Goal: Information Seeking & Learning: Compare options

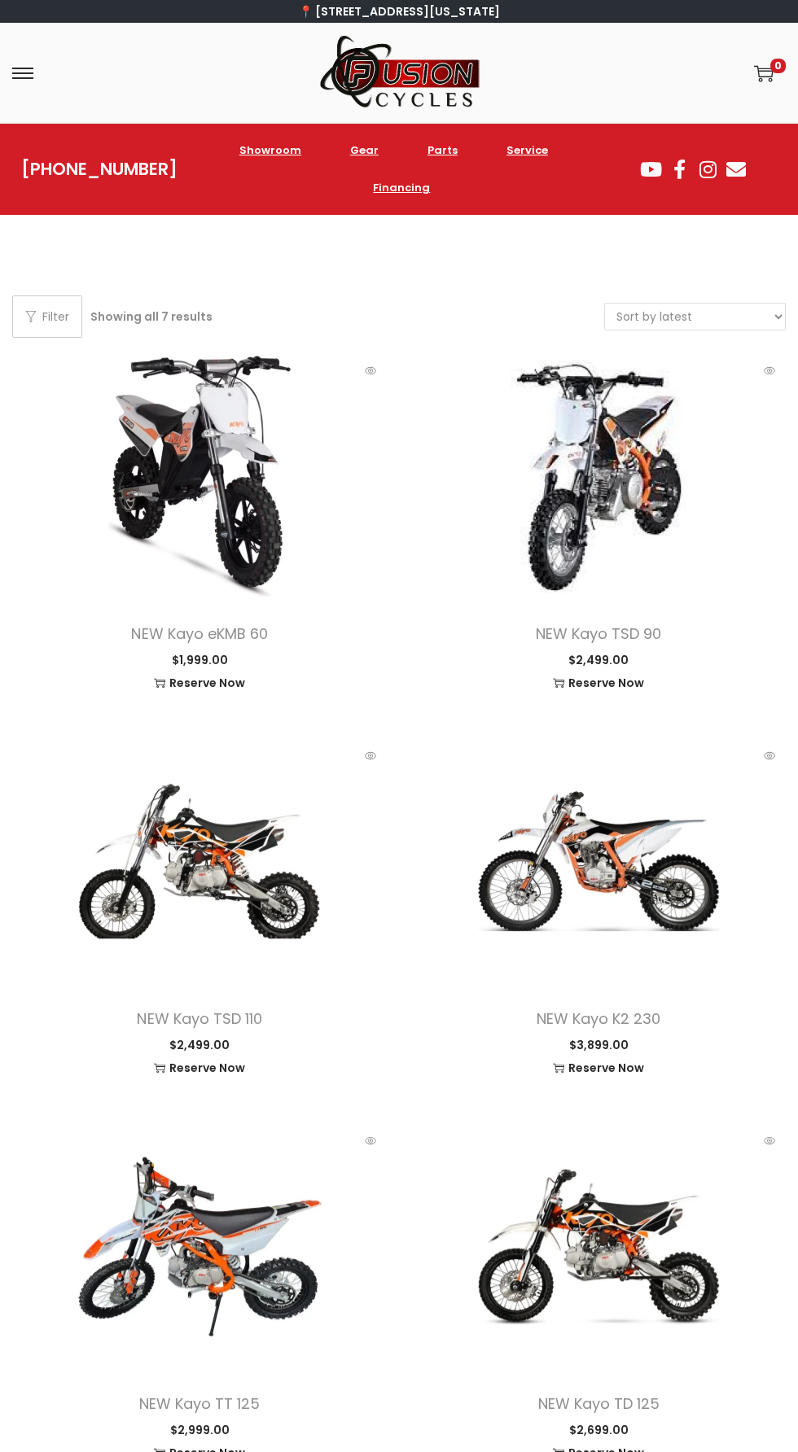
click at [408, 68] on img at bounding box center [398, 73] width 163 height 76
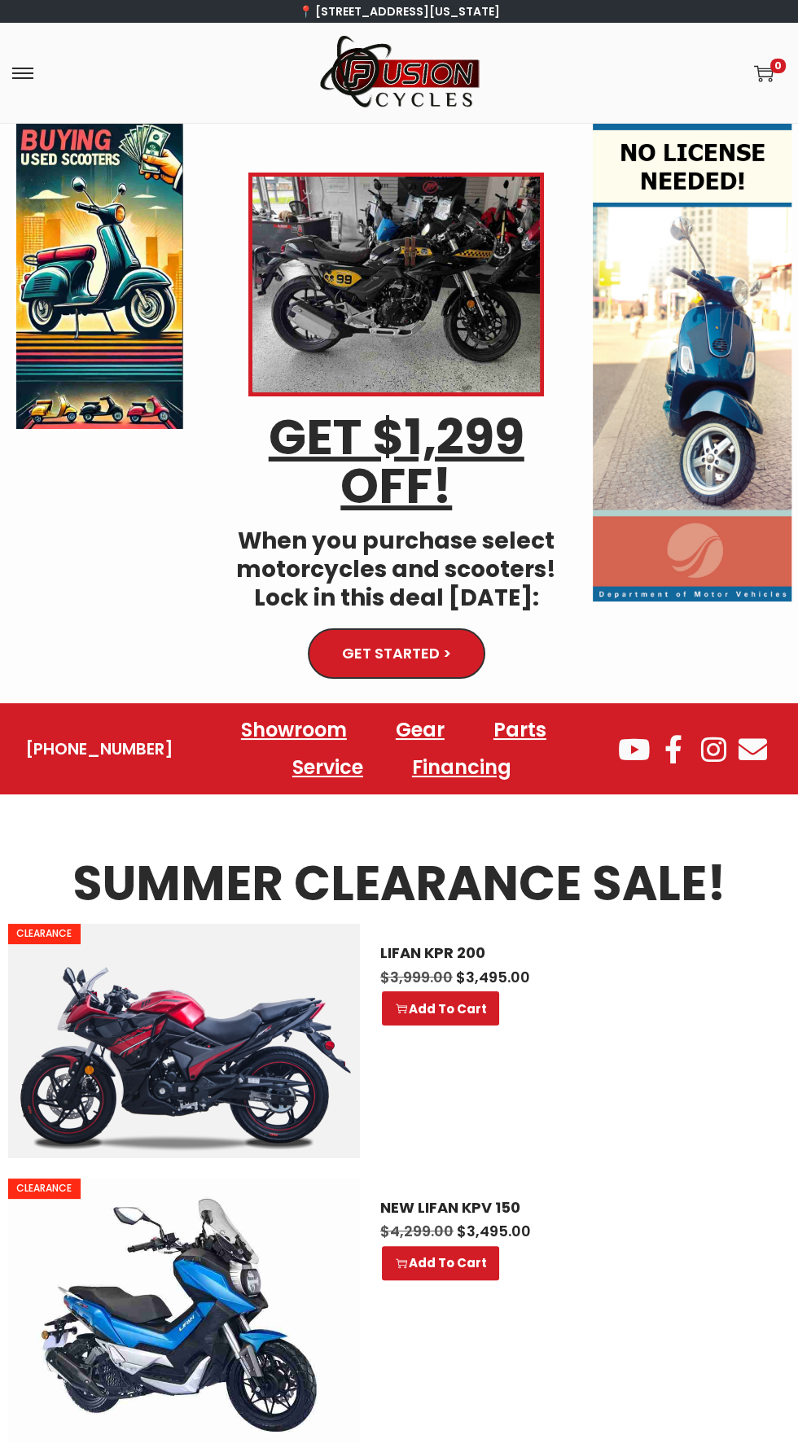
click at [45, 35] on div "Skip to navigation Skip to content Home Shop ATVs Dirt Bikes Motorcycles Scoote…" at bounding box center [399, 73] width 798 height 100
click at [30, 11] on div "📍 [STREET_ADDRESS][US_STATE]" at bounding box center [399, 11] width 798 height 23
click at [24, 72] on span at bounding box center [22, 73] width 21 height 2
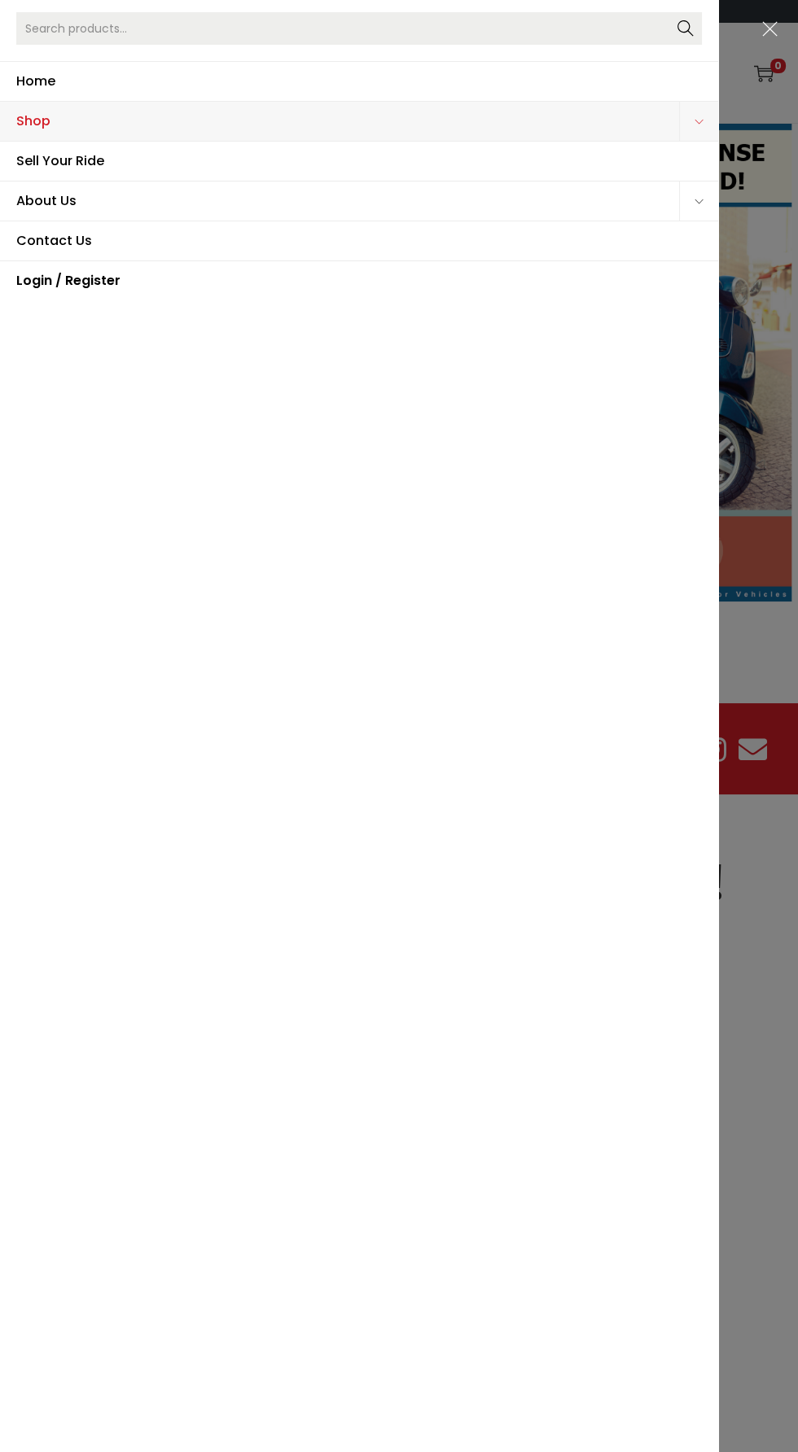
click at [48, 135] on span "Shop" at bounding box center [347, 121] width 663 height 39
click at [46, 110] on span "Shop" at bounding box center [347, 121] width 663 height 39
click at [33, 120] on span "Shop" at bounding box center [347, 121] width 663 height 39
click at [26, 116] on span "Shop" at bounding box center [347, 121] width 663 height 39
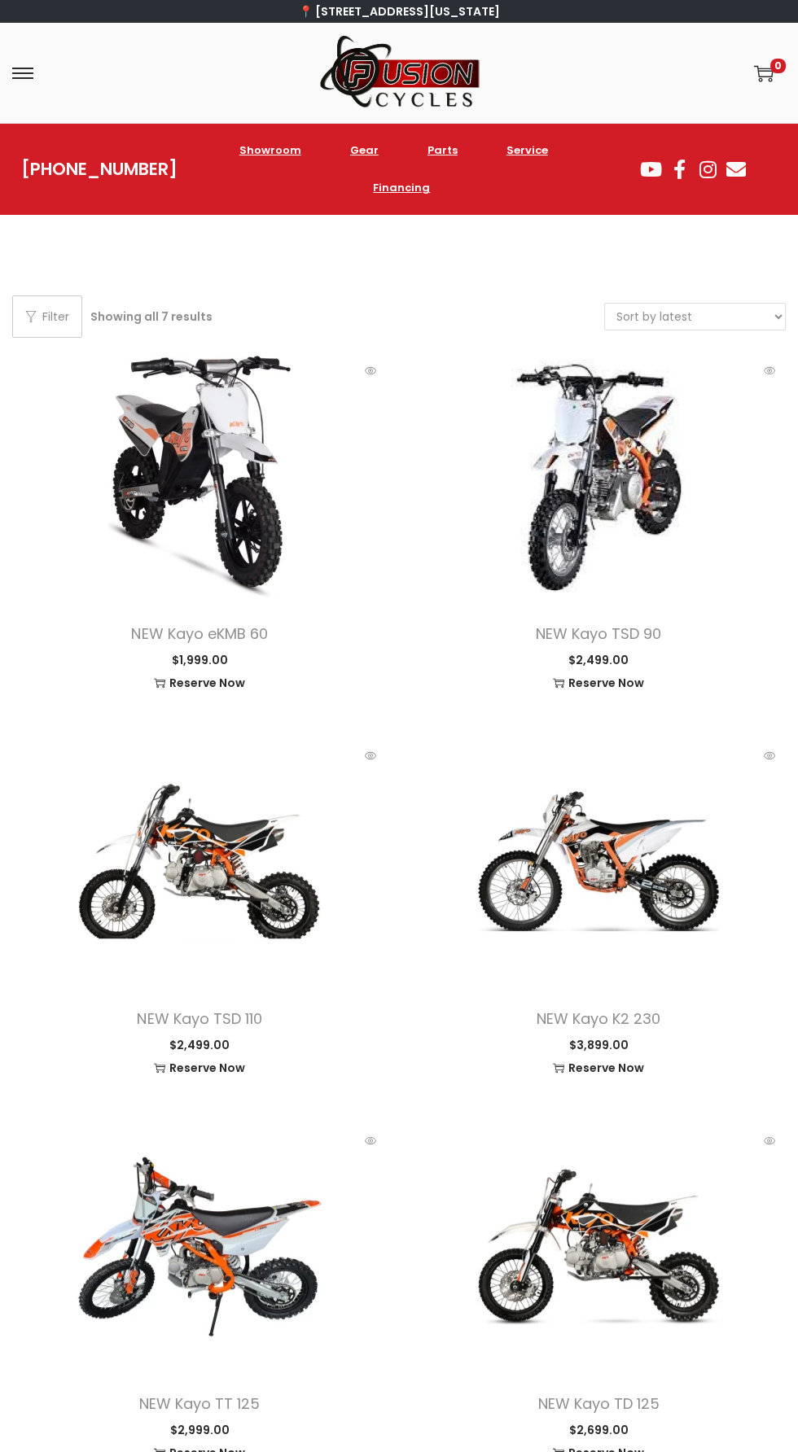
click at [735, 310] on select "Sort by popularity Sort by latest Sort by price: low to high Sort by price: hig…" at bounding box center [695, 317] width 180 height 26
select select "price"
click at [605, 304] on select "Sort by popularity Sort by latest Sort by price: low to high Sort by price: hig…" at bounding box center [695, 317] width 180 height 26
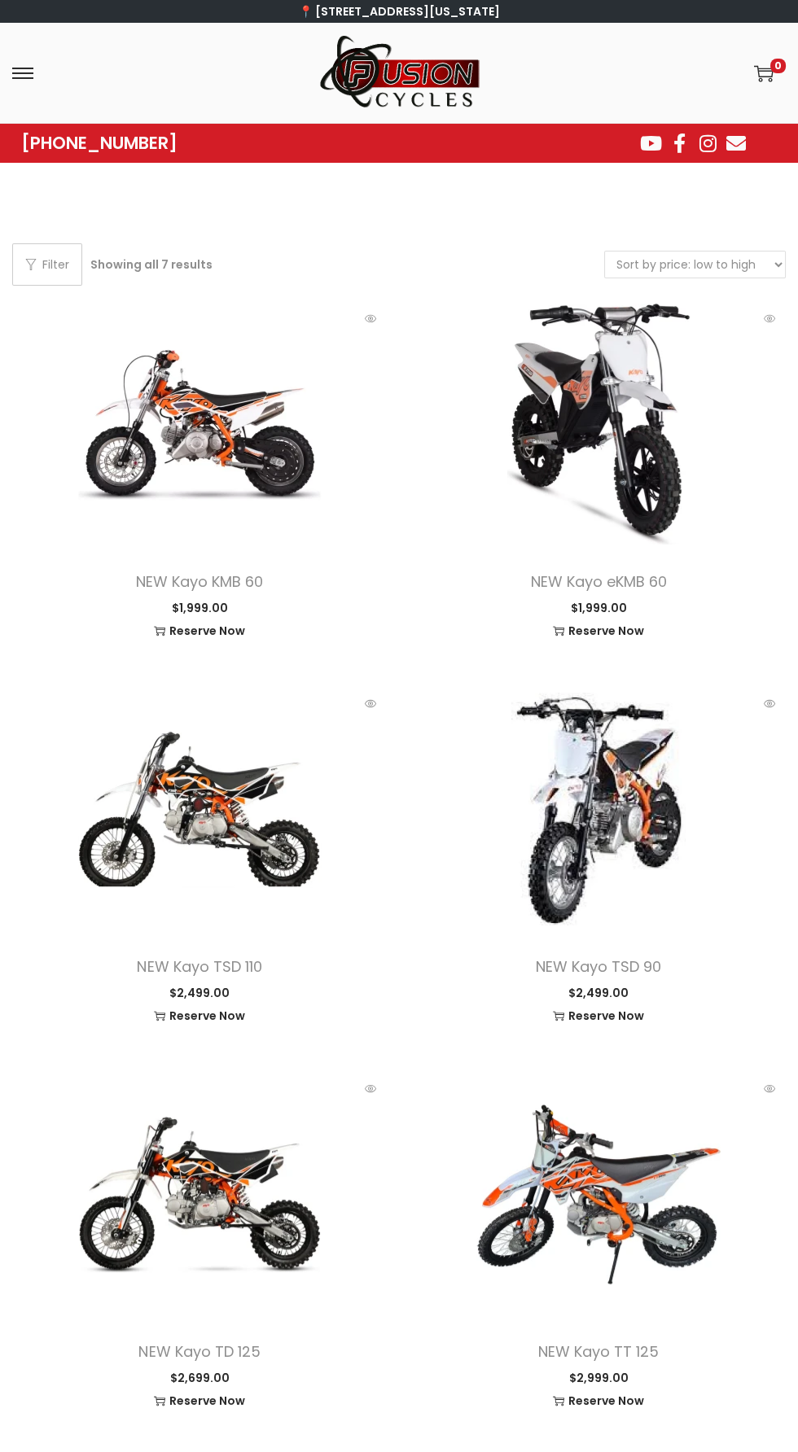
click at [660, 362] on span at bounding box center [598, 424] width 374 height 244
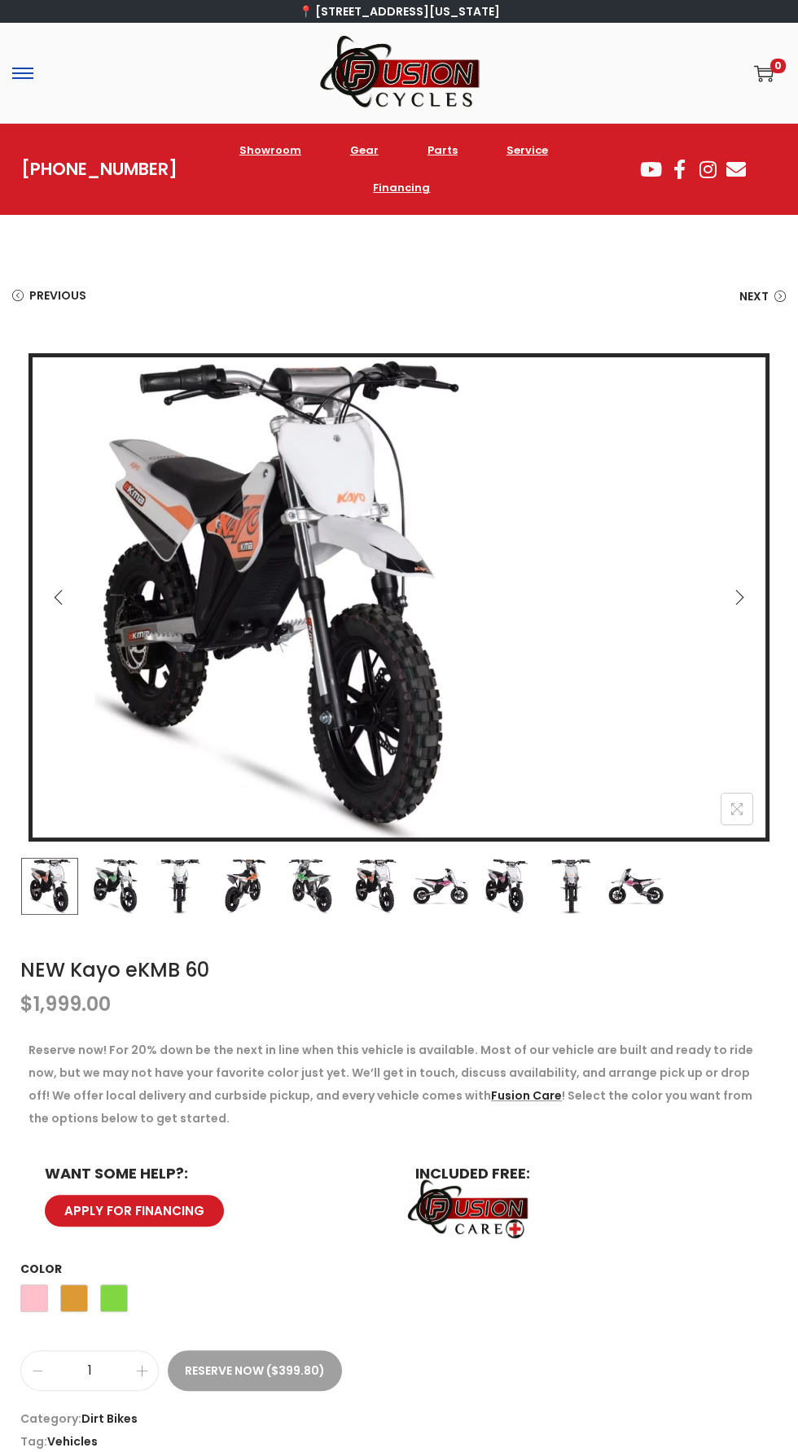
click at [24, 72] on span at bounding box center [22, 73] width 21 height 2
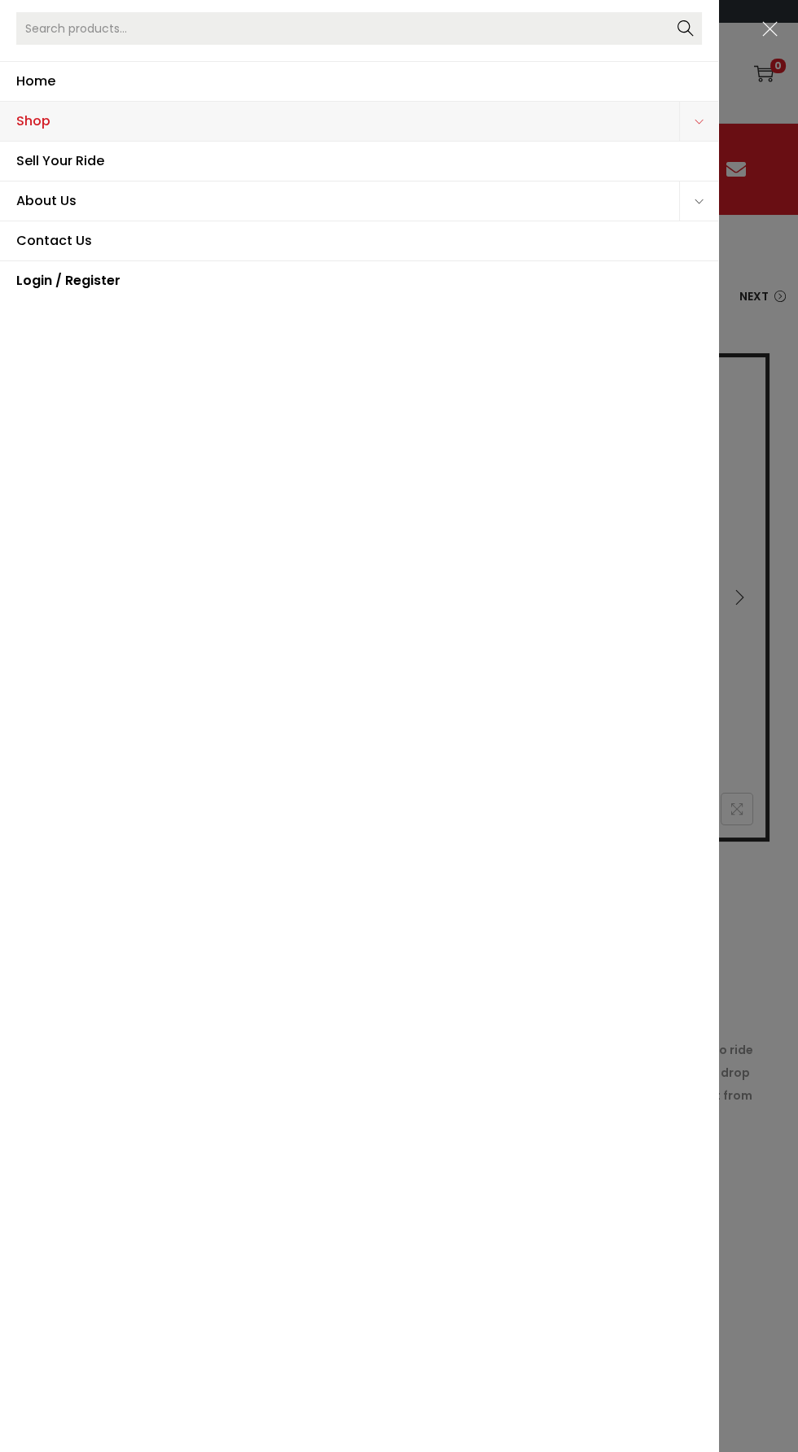
click at [29, 119] on span "Shop" at bounding box center [347, 121] width 663 height 39
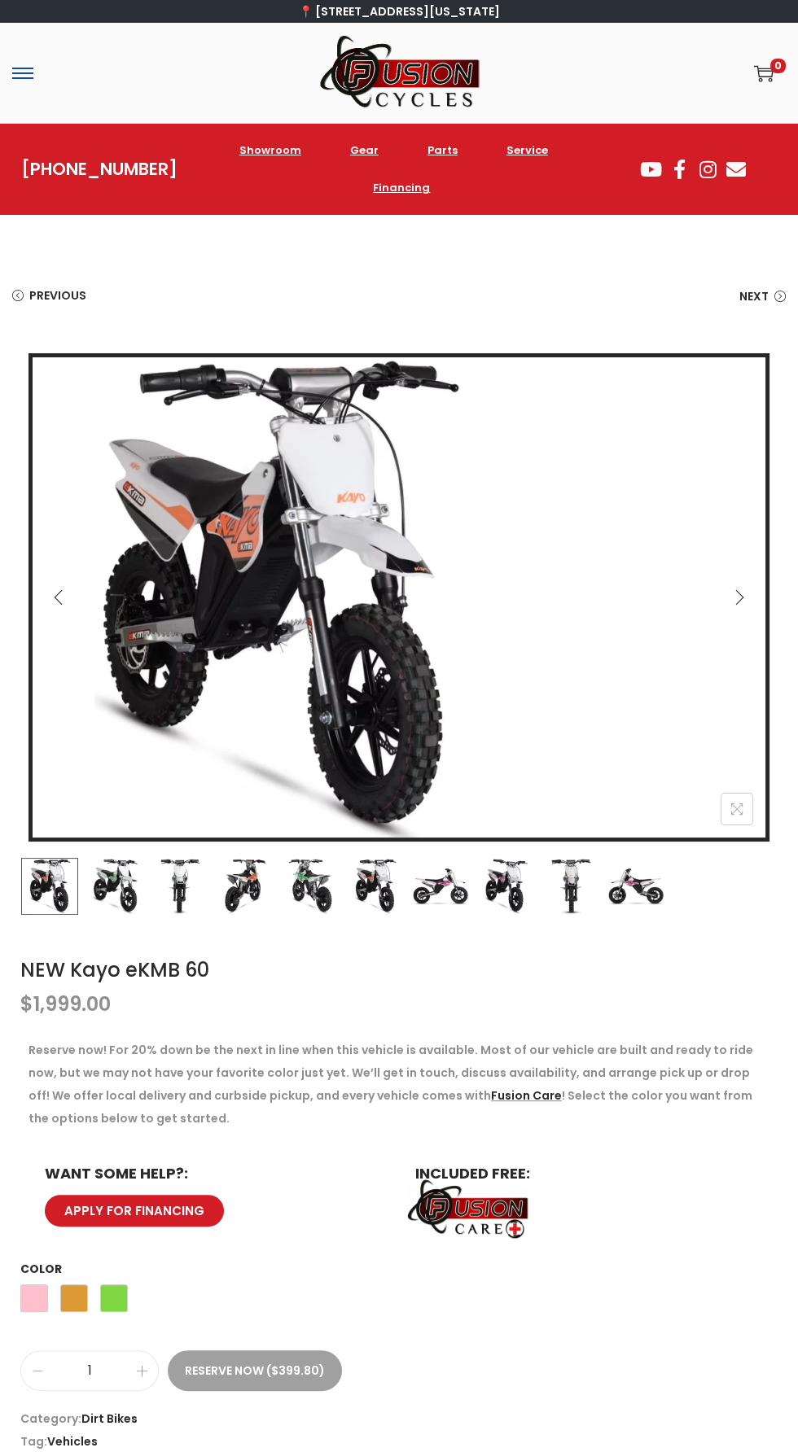
click at [33, 72] on span at bounding box center [22, 73] width 21 height 2
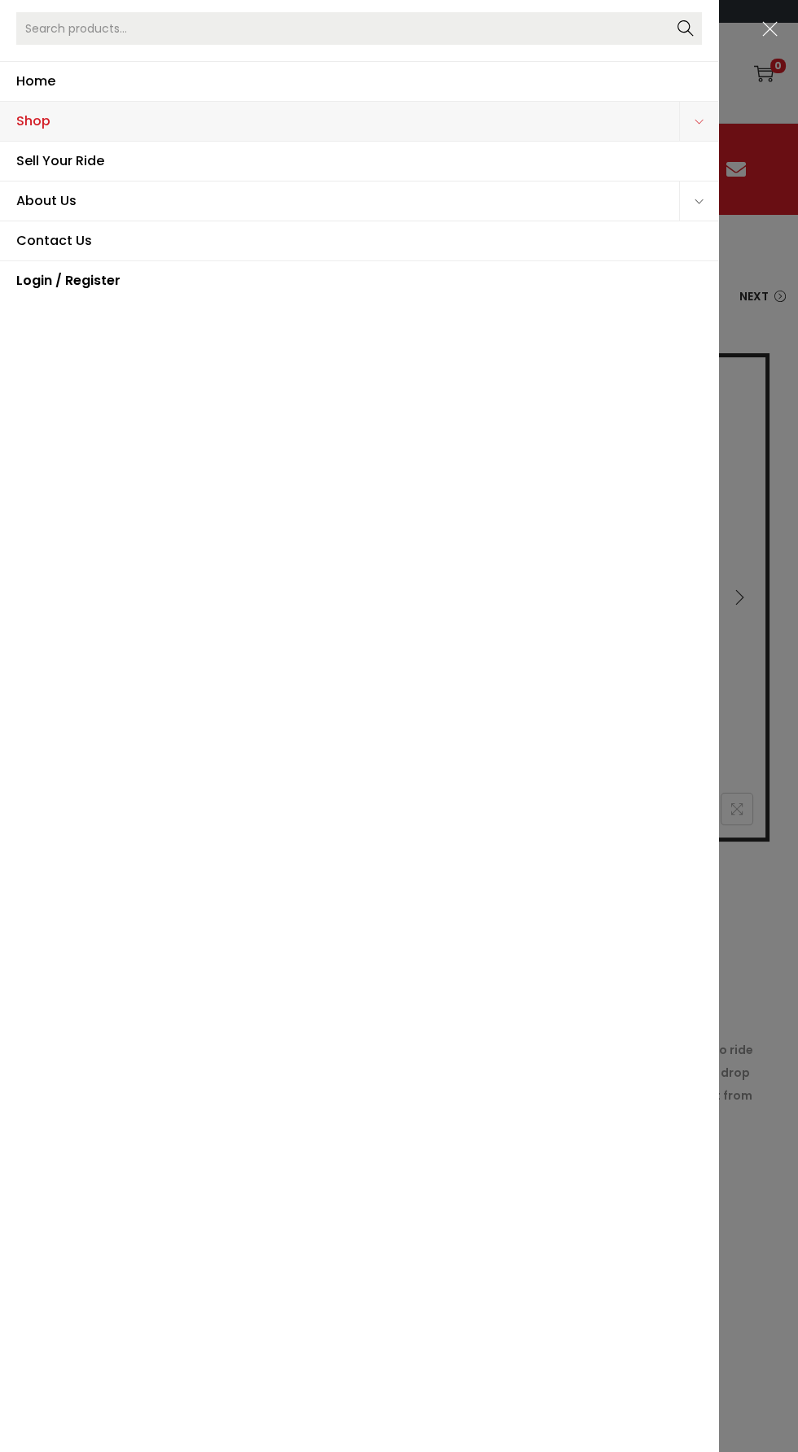
click at [33, 123] on span "Shop" at bounding box center [347, 121] width 663 height 39
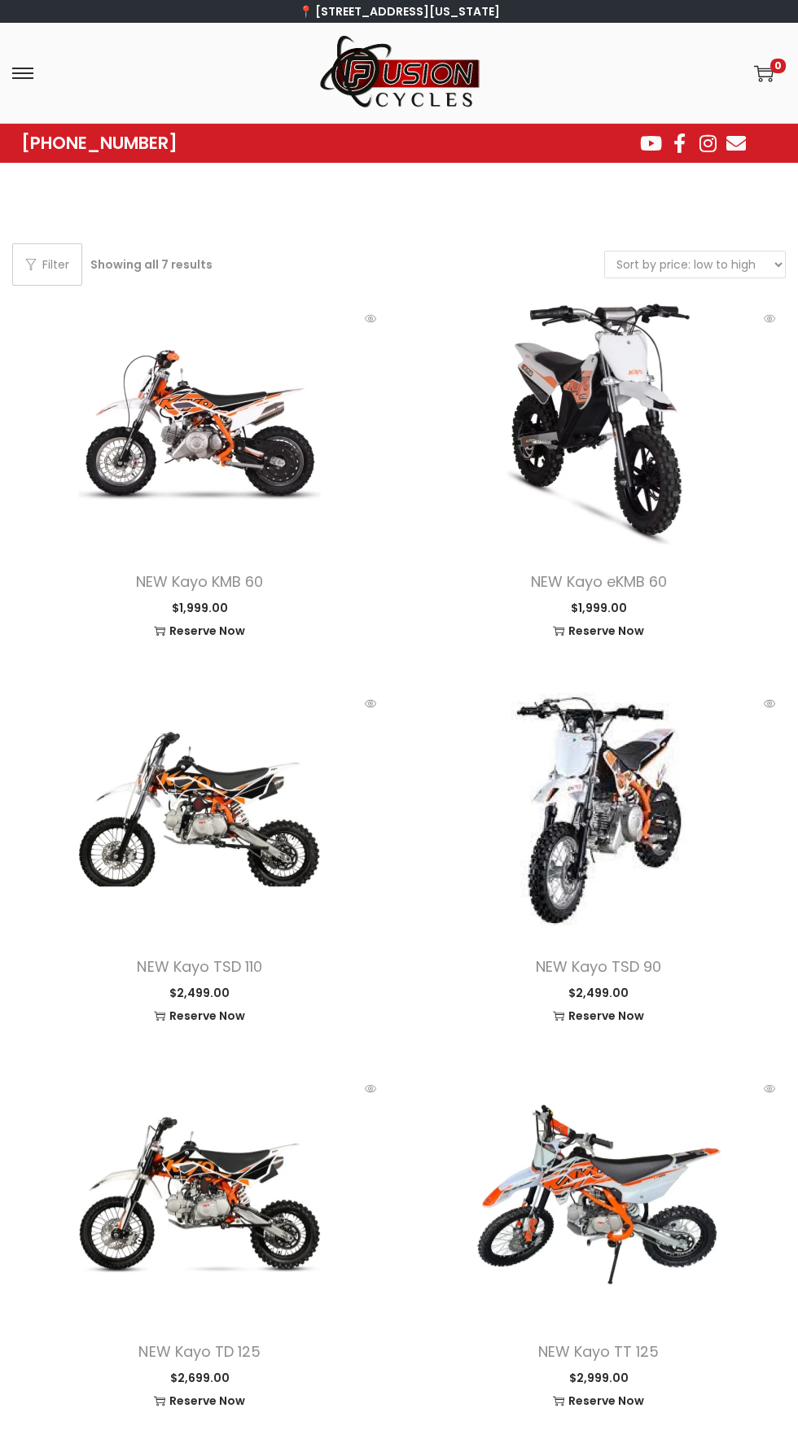
click at [464, 77] on img at bounding box center [398, 73] width 163 height 76
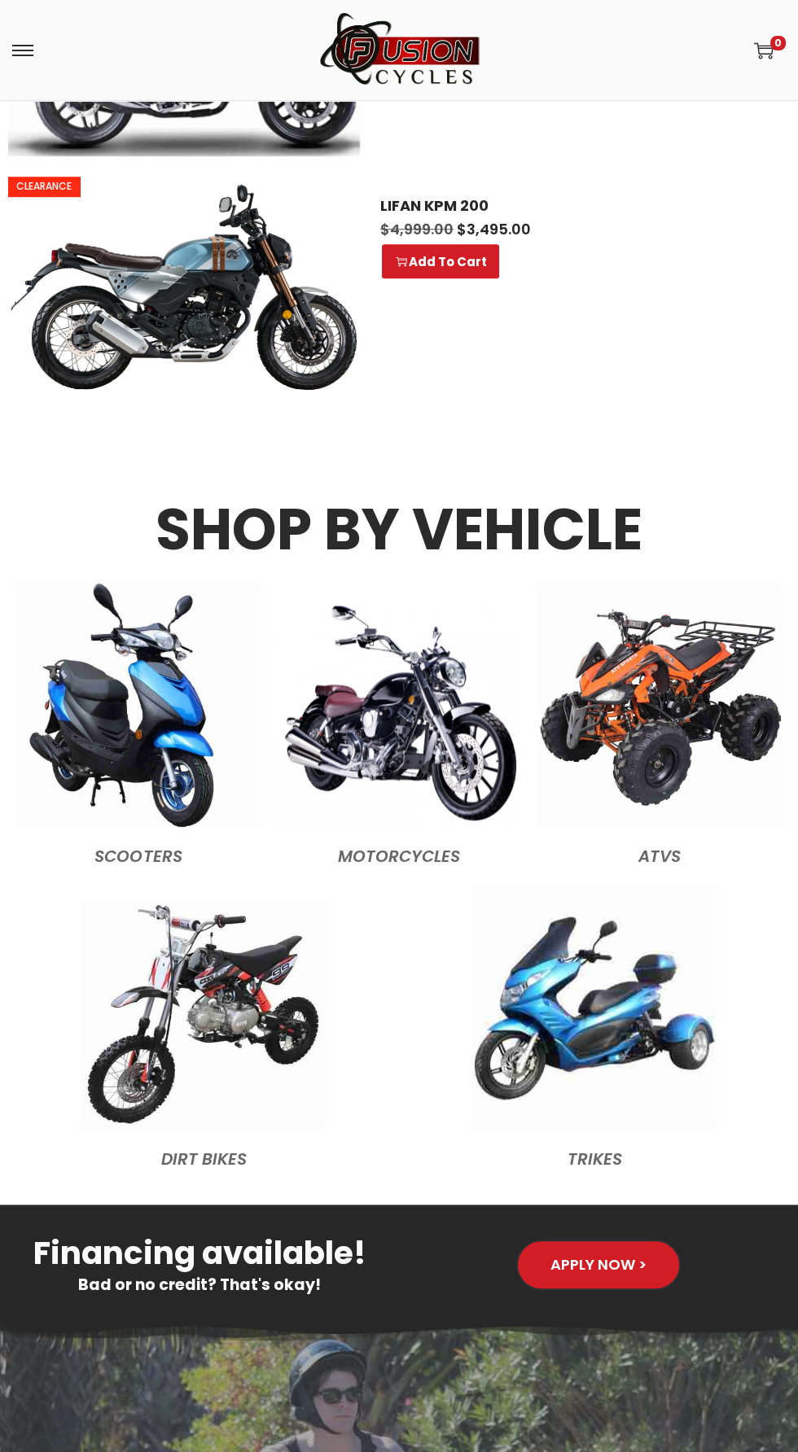
scroll to position [1841, 0]
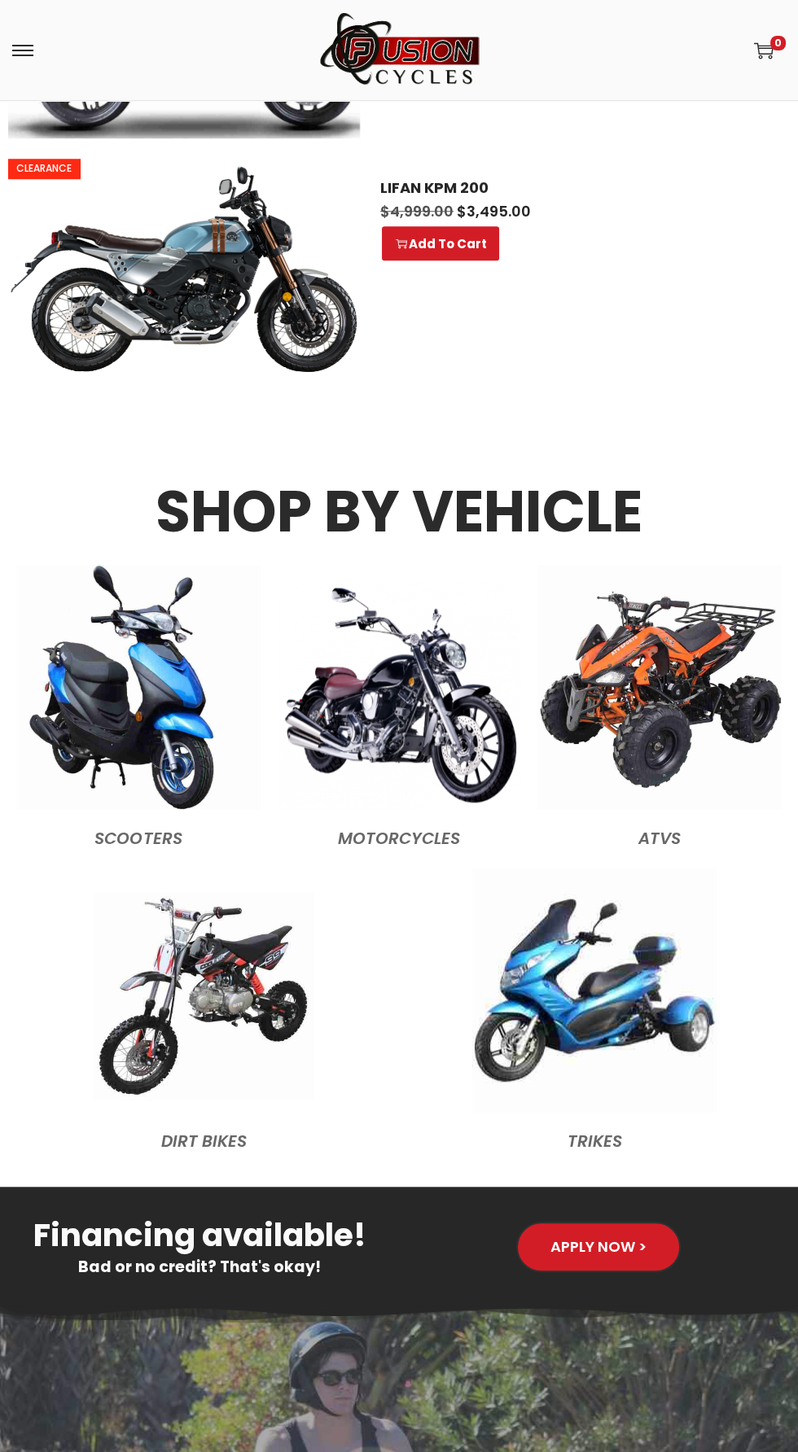
click at [190, 1001] on img at bounding box center [204, 996] width 220 height 208
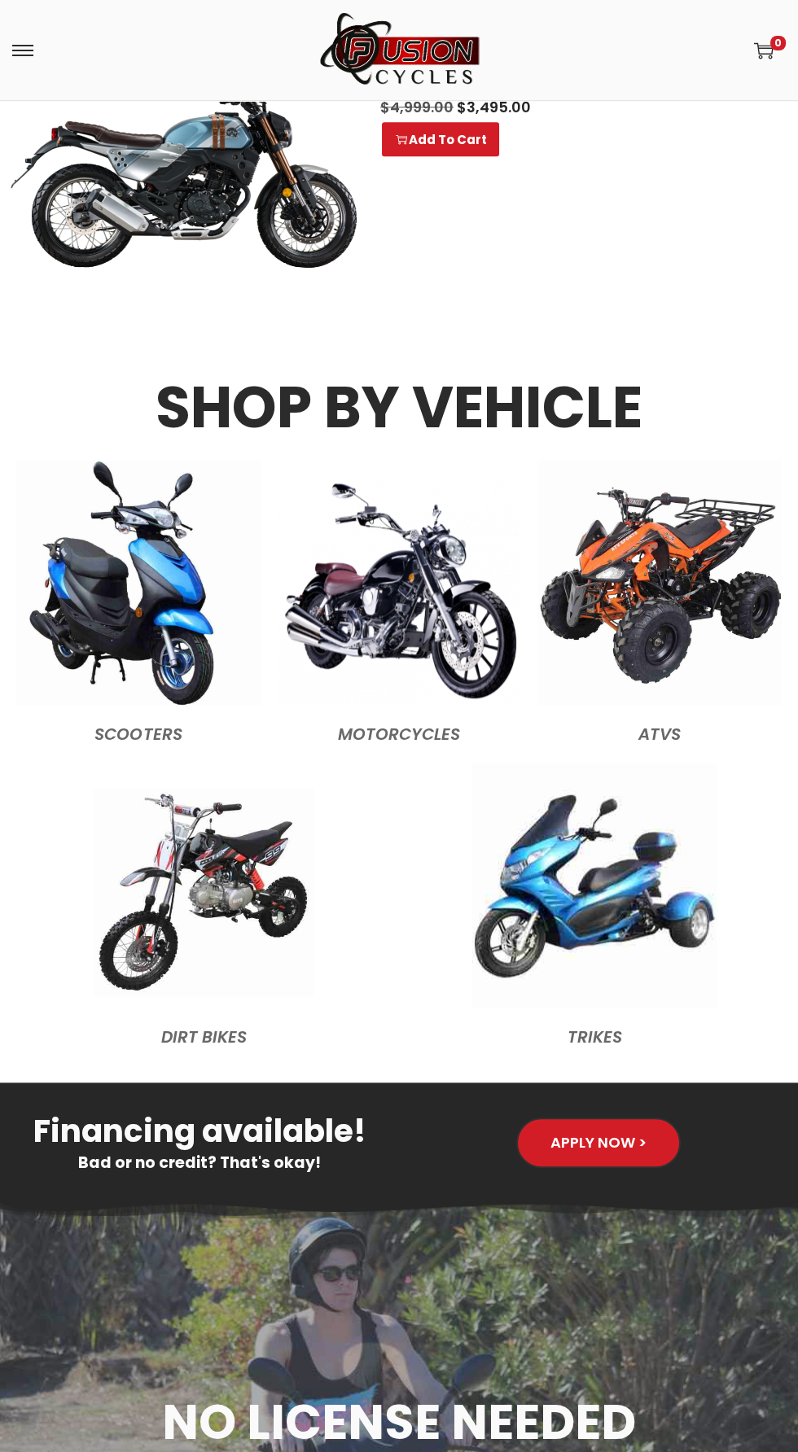
scroll to position [1959, 0]
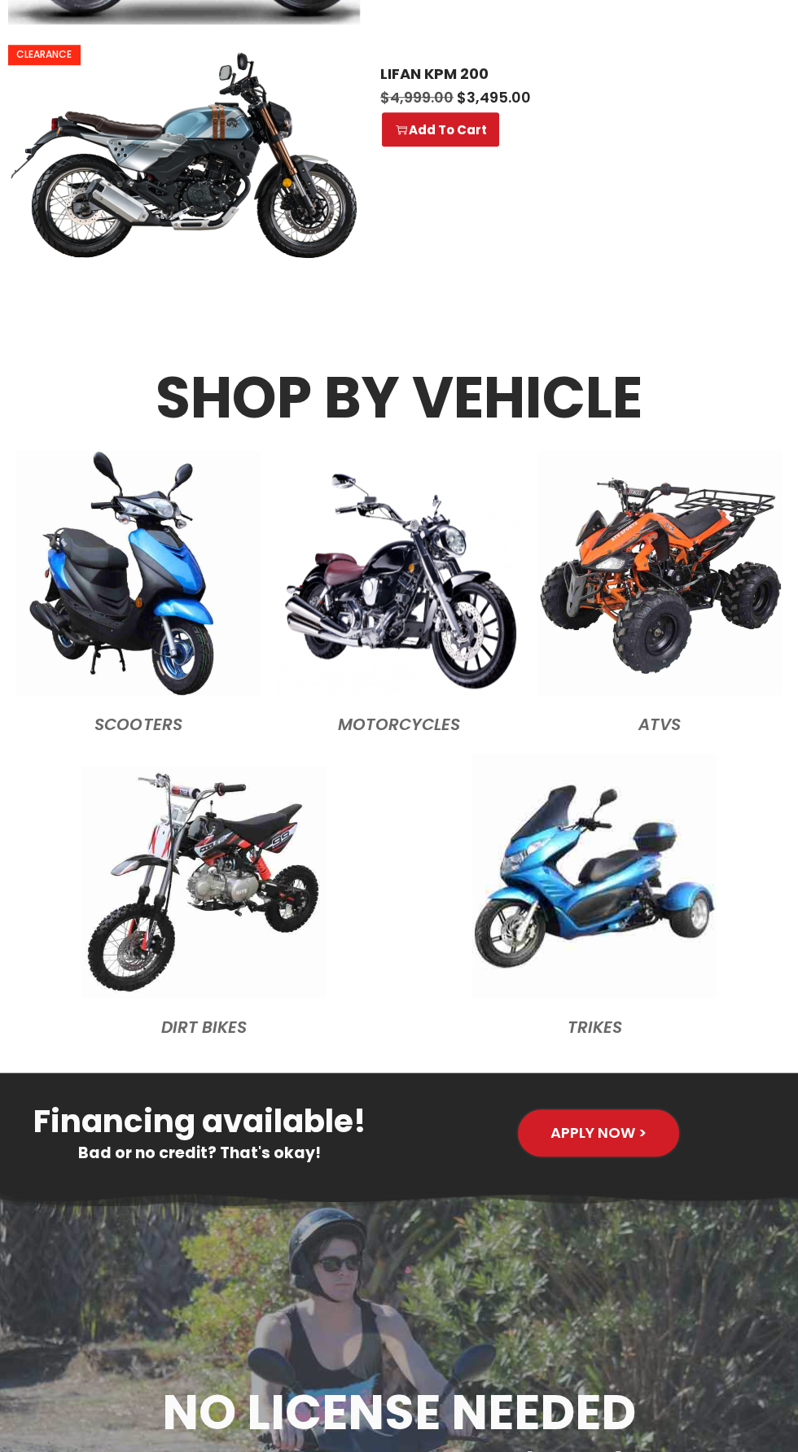
scroll to position [1955, 0]
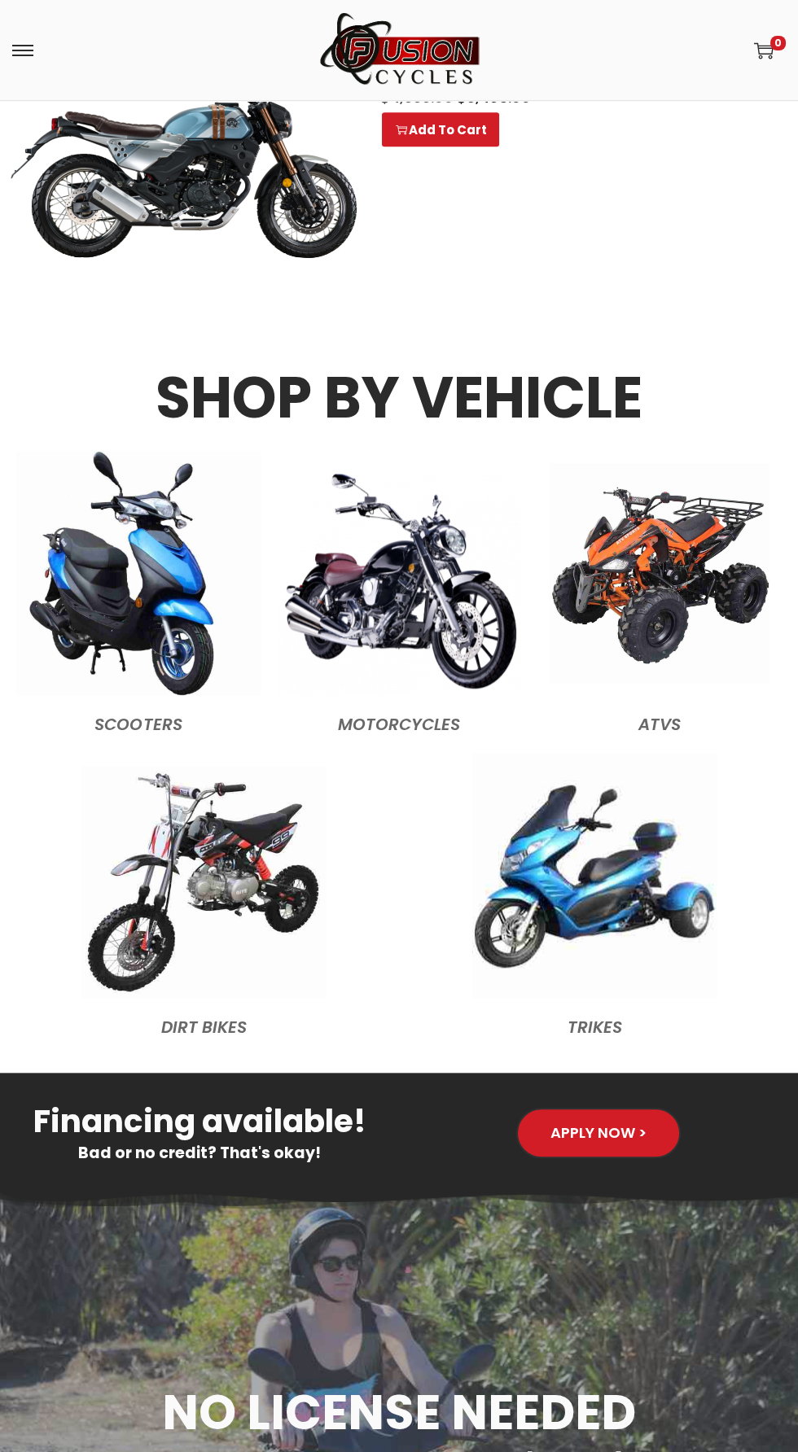
click at [712, 559] on img at bounding box center [660, 573] width 220 height 220
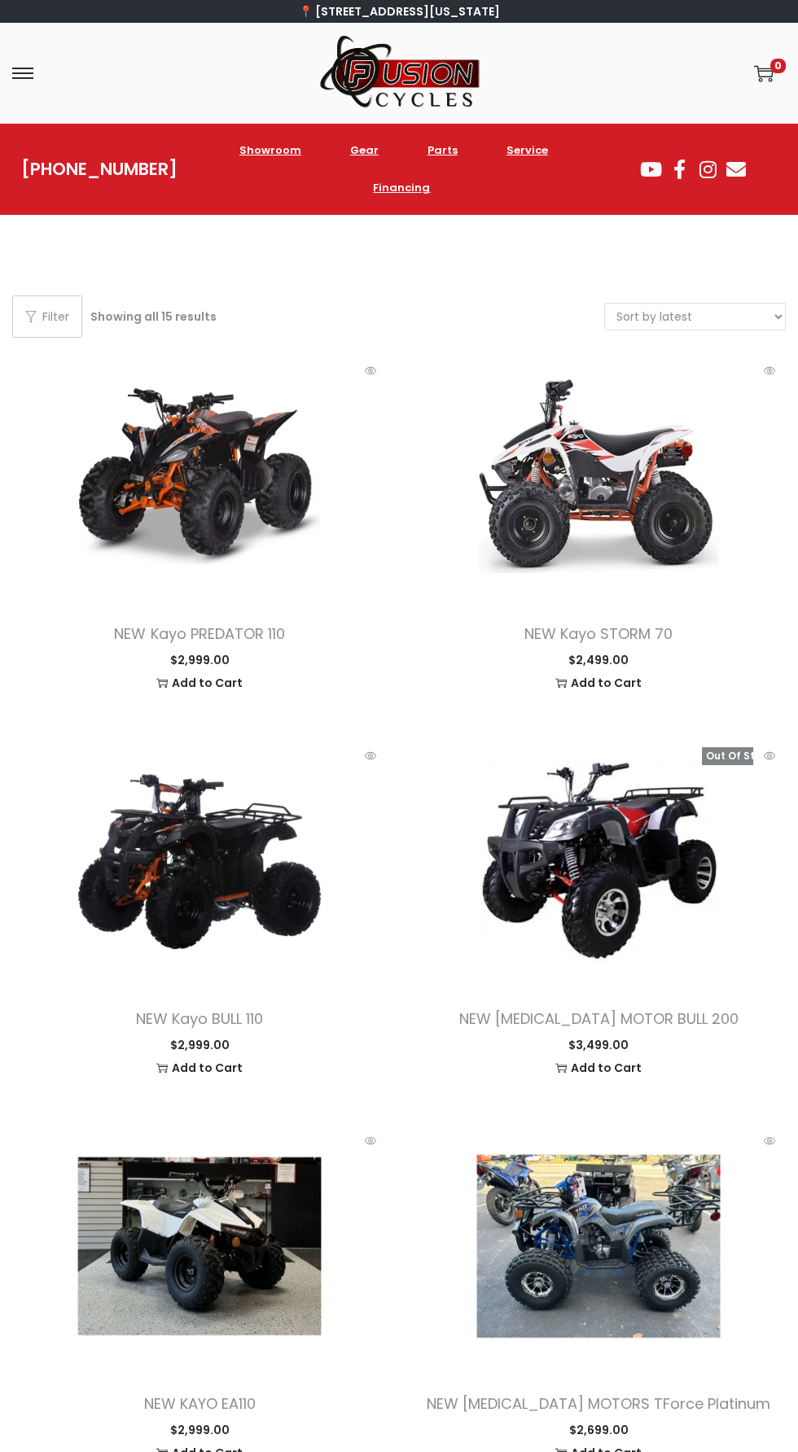
click at [716, 316] on select "Sort by popularity Sort by latest Sort by price: low to high Sort by price: hig…" at bounding box center [695, 317] width 180 height 26
select select "price"
click at [605, 304] on select "Sort by popularity Sort by latest Sort by price: low to high Sort by price: hig…" at bounding box center [695, 317] width 180 height 26
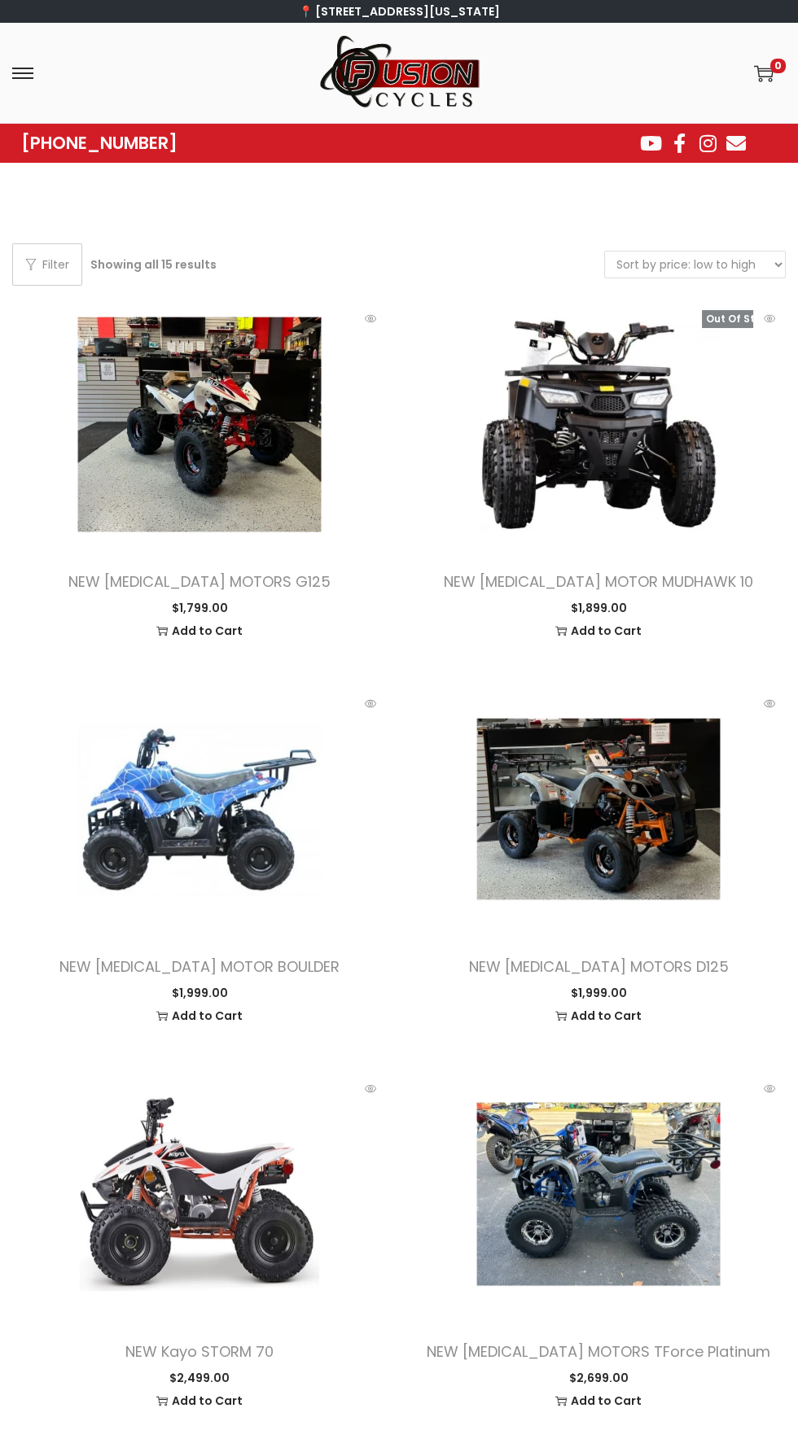
click at [156, 389] on img at bounding box center [199, 424] width 244 height 244
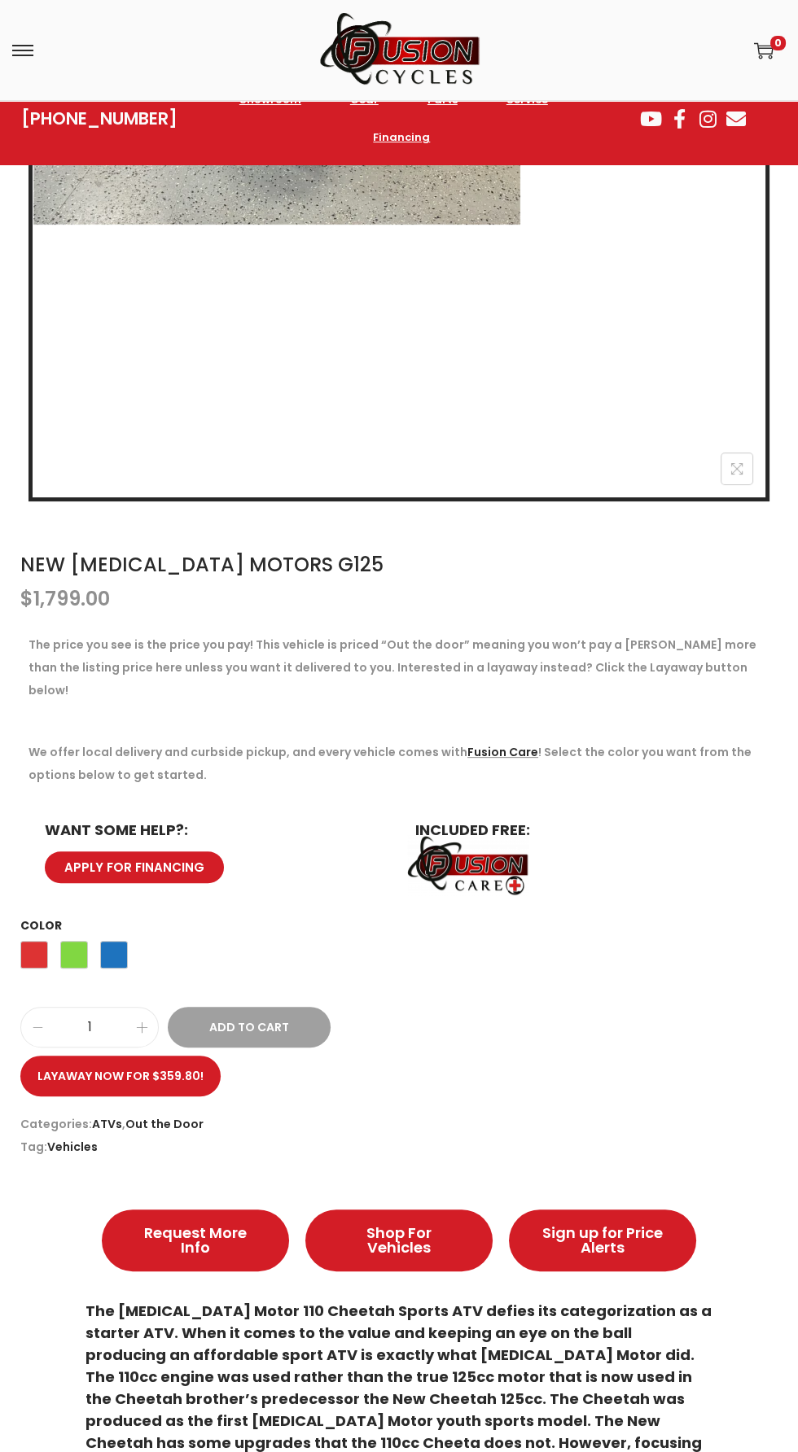
scroll to position [606, 0]
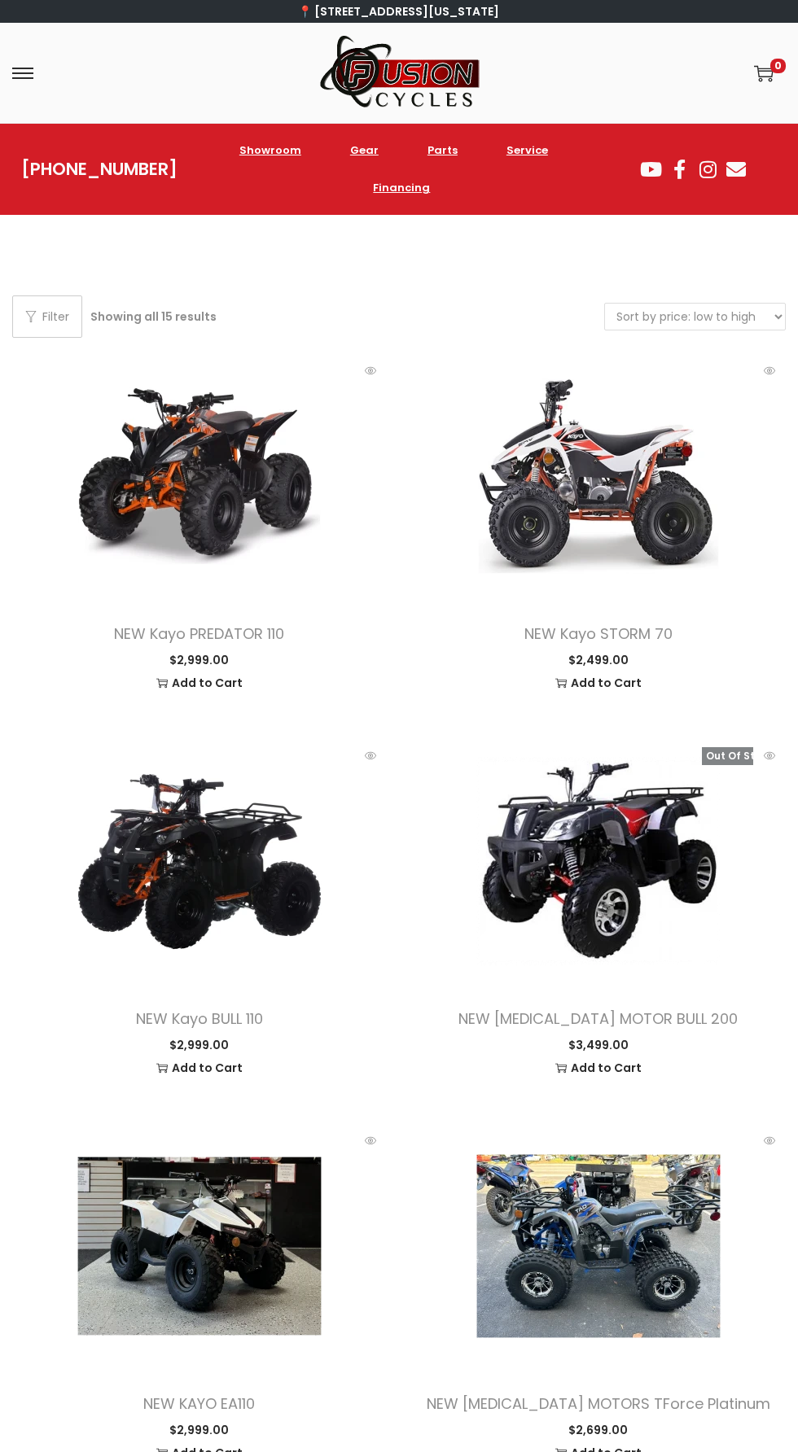
select select "price"
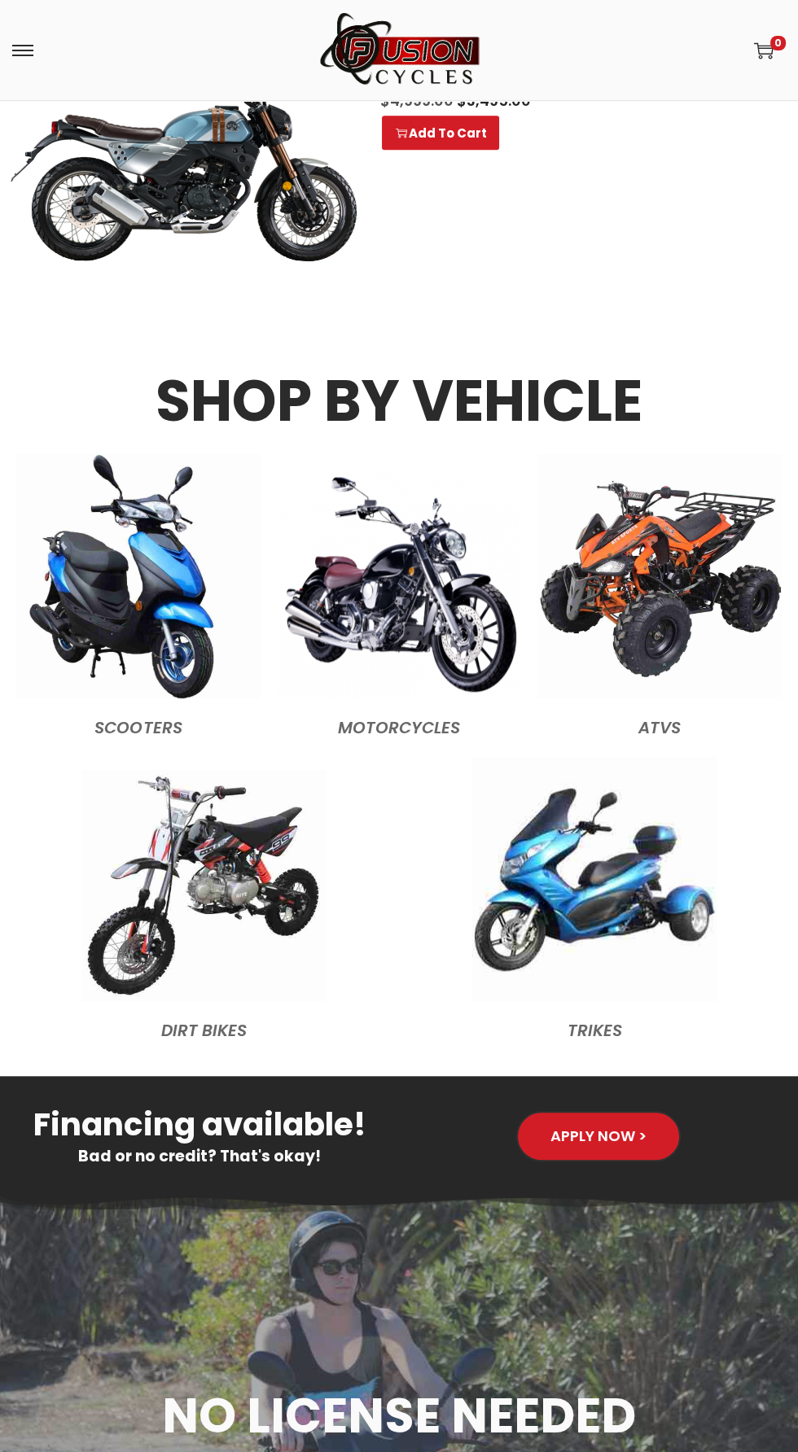
scroll to position [1952, 0]
